Goal: Task Accomplishment & Management: Complete application form

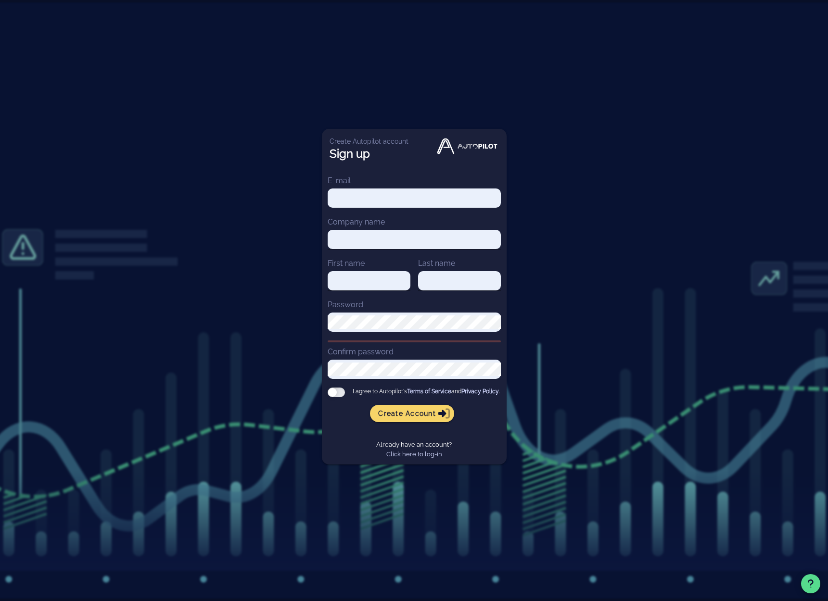
click at [368, 198] on input "E-mail" at bounding box center [414, 197] width 173 height 13
click at [367, 197] on input "E-mail" at bounding box center [414, 197] width 173 height 13
click at [349, 196] on input "[PERSON_NAME][EMAIL_ADDRESS][DOMAIN_NAME]" at bounding box center [414, 197] width 173 height 13
type input "[PERSON_NAME][EMAIL_ADDRESS][DOMAIN_NAME]"
click at [362, 239] on input "Company name" at bounding box center [414, 239] width 173 height 13
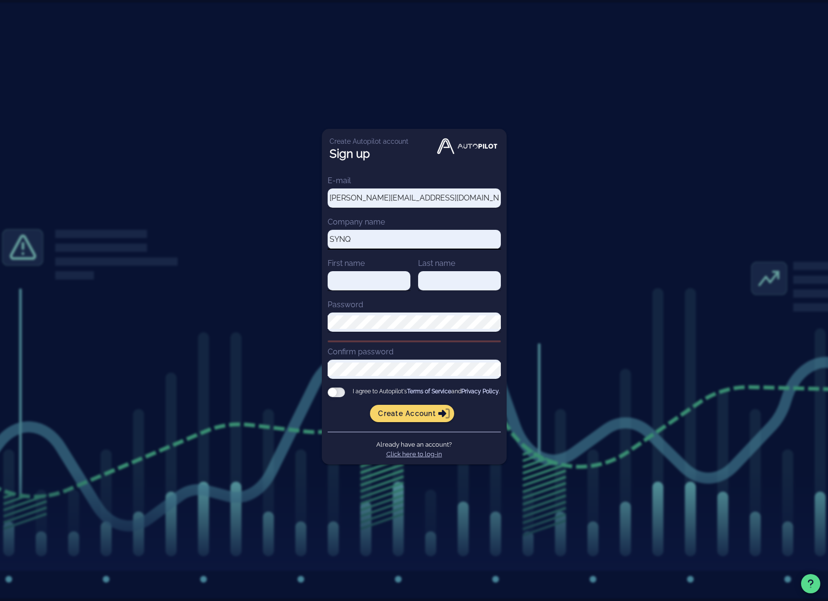
type input "SYNQ"
click at [355, 271] on div at bounding box center [369, 280] width 83 height 19
type input "[PERSON_NAME]"
type input "Swade"
click at [335, 394] on div at bounding box center [336, 393] width 17 height 10
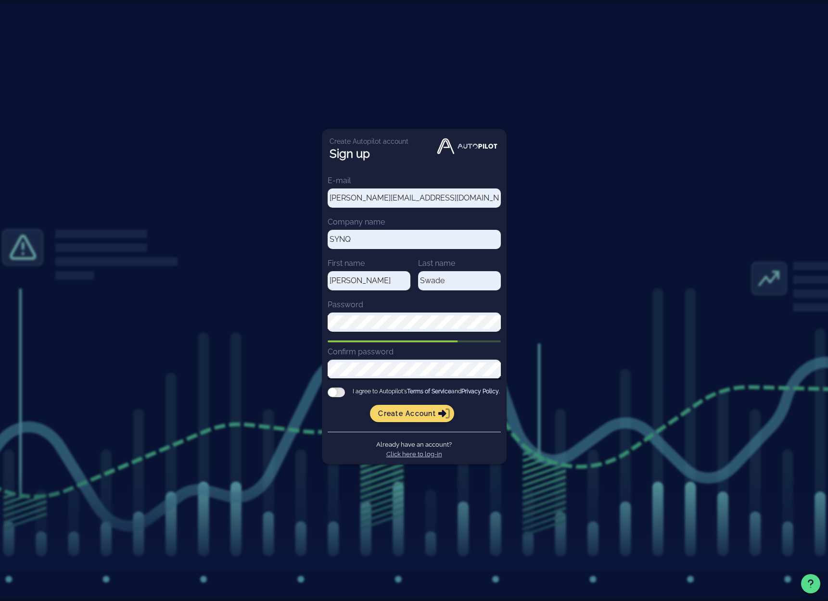
click at [0, 0] on input "I agree to Autopilot's Terms of Service and Privacy Policy ." at bounding box center [0, 0] width 0 height 0
click at [385, 413] on span "Create account" at bounding box center [412, 413] width 69 height 9
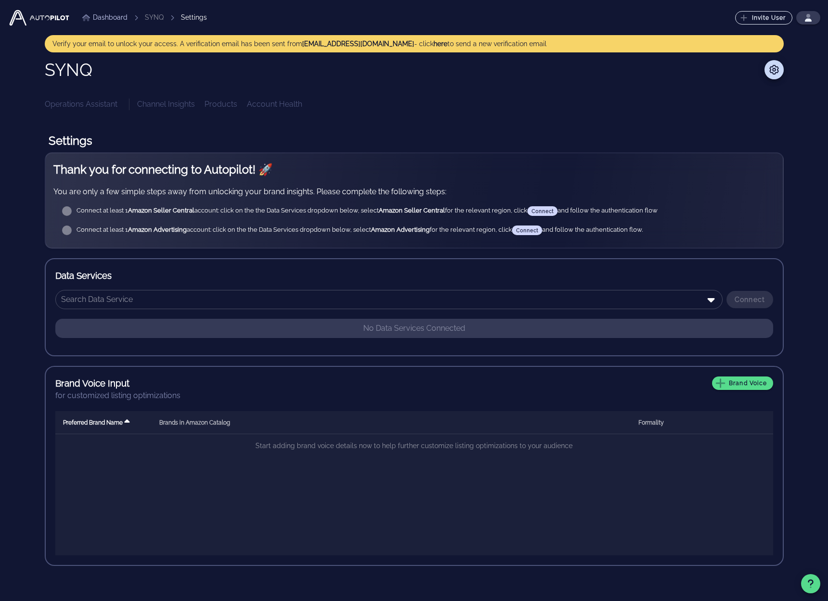
drag, startPoint x: 119, startPoint y: 212, endPoint x: 227, endPoint y: 214, distance: 108.2
click at [227, 214] on div "Connect at least 1 Amazon Seller Central account: click on the the Data Service…" at bounding box center [421, 211] width 691 height 10
click at [238, 213] on div "Connect at least 1 Amazon Seller Central account: click on the the Data Service…" at bounding box center [421, 211] width 691 height 10
drag, startPoint x: 217, startPoint y: 211, endPoint x: 356, endPoint y: 216, distance: 138.6
click at [341, 215] on div "Connect at least 1 Amazon Seller Central account: click on the the Data Service…" at bounding box center [421, 211] width 691 height 10
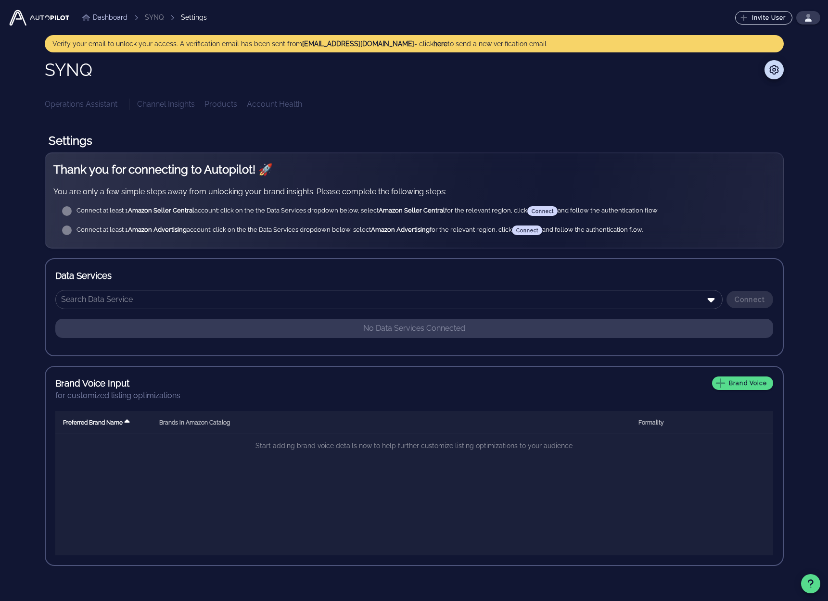
click at [356, 216] on div "Connect at least 1 Amazon Seller Central account: click on the the Data Service…" at bounding box center [421, 210] width 691 height 17
drag, startPoint x: 275, startPoint y: 212, endPoint x: 353, endPoint y: 212, distance: 77.9
click at [336, 211] on div "Connect at least 1 Amazon Seller Central account: click on the the Data Service…" at bounding box center [421, 211] width 691 height 10
click at [354, 212] on div "Connect at least 1 Amazon Seller Central account: click on the the Data Service…" at bounding box center [421, 211] width 691 height 10
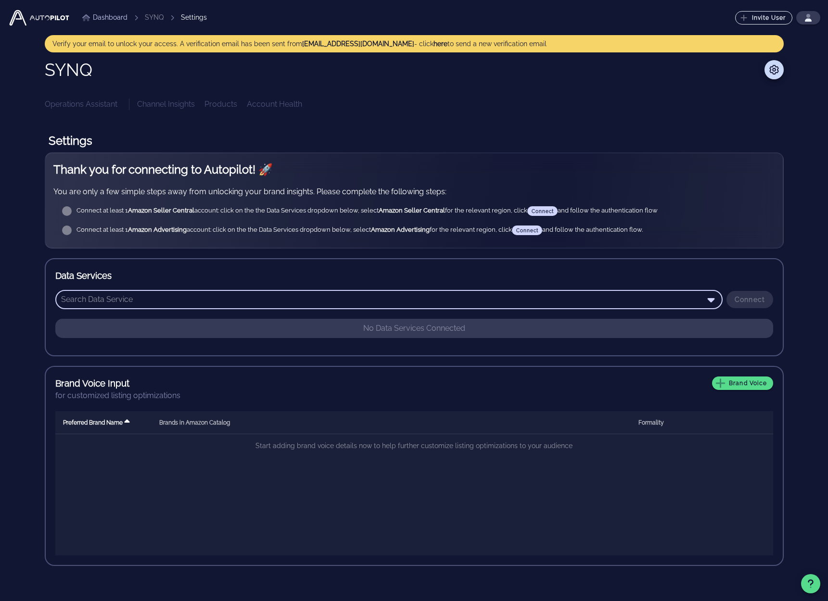
click at [190, 301] on input "text" at bounding box center [382, 299] width 642 height 15
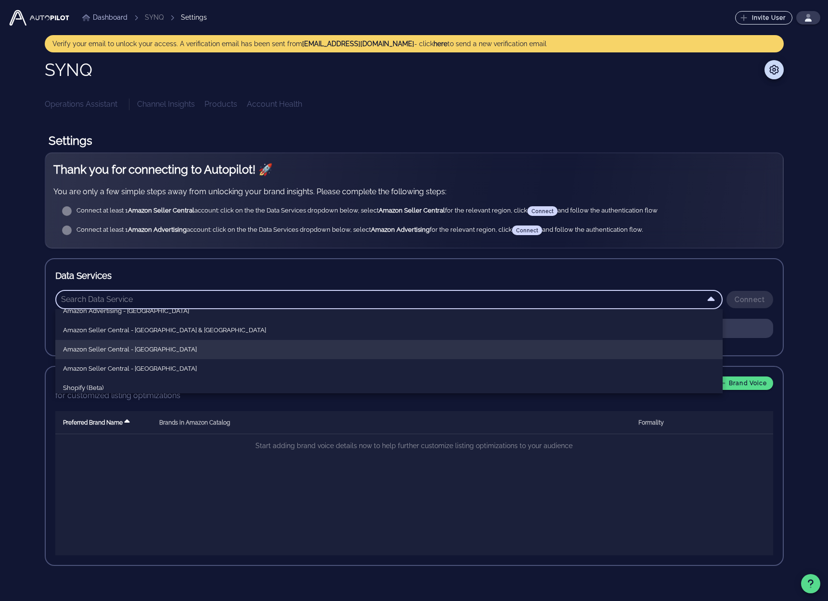
scroll to position [58, 0]
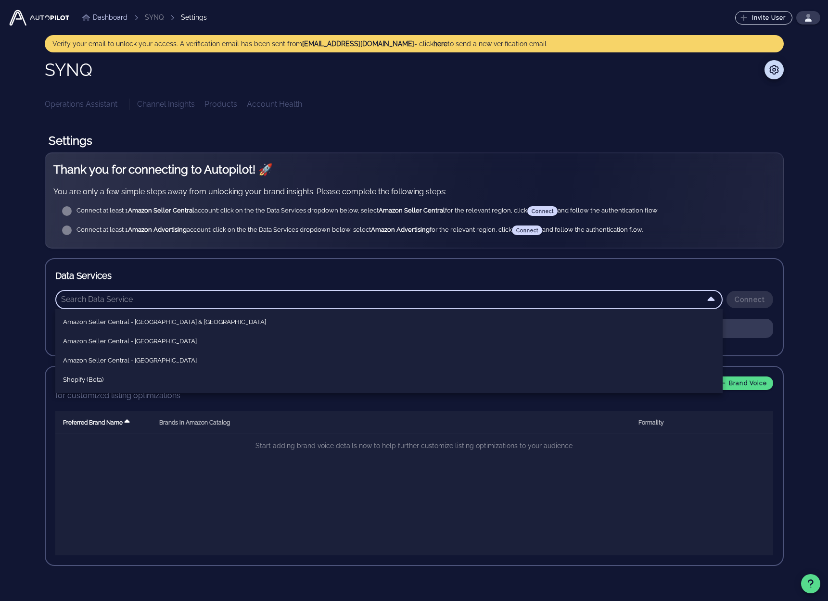
click at [157, 131] on h1 "Settings" at bounding box center [414, 140] width 739 height 23
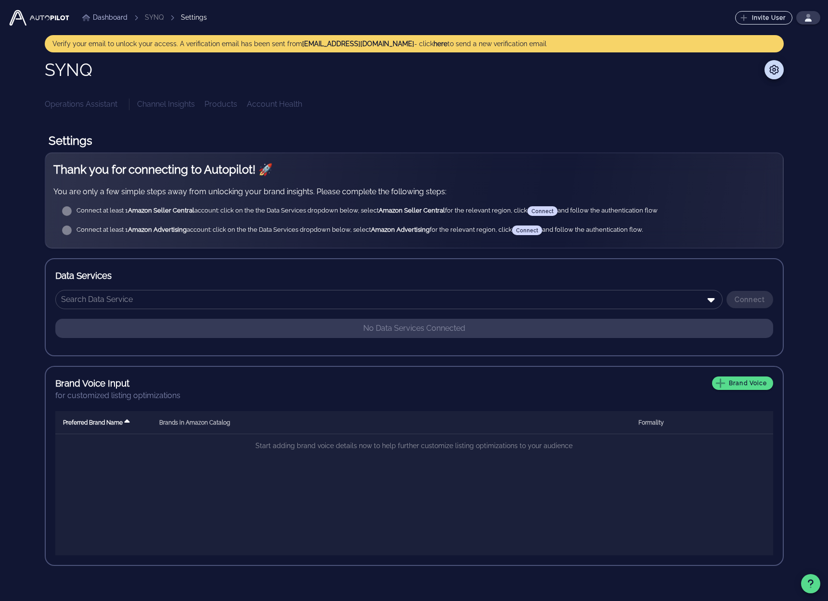
drag, startPoint x: 549, startPoint y: 46, endPoint x: 399, endPoint y: 47, distance: 150.1
click at [400, 47] on div "Verify your email to unlock your access. A verification email has been sent fro…" at bounding box center [413, 44] width 723 height 10
click at [414, 77] on div at bounding box center [440, 69] width 685 height 19
